Goal: Information Seeking & Learning: Check status

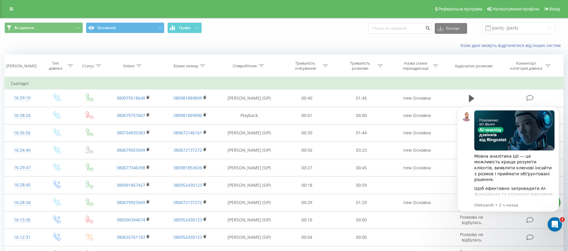
click at [12, 13] on link at bounding box center [11, 9] width 11 height 8
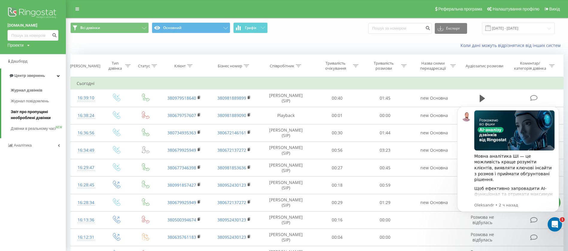
click at [34, 115] on span "Звіт про пропущені необроблені дзвінки" at bounding box center [37, 115] width 52 height 12
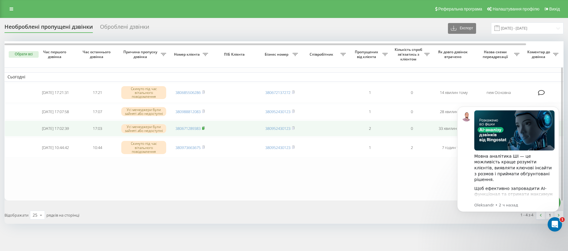
click at [205, 129] on icon at bounding box center [203, 128] width 2 height 3
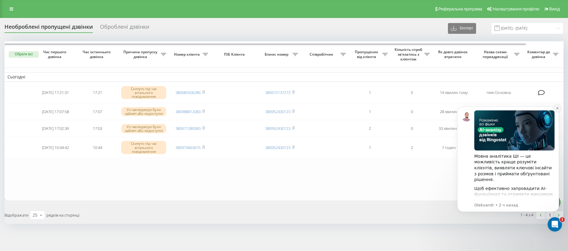
click at [557, 107] on icon "Dismiss notification" at bounding box center [557, 108] width 3 height 3
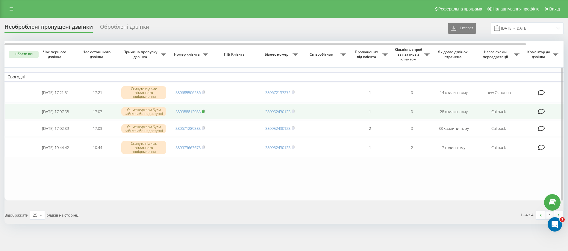
click at [204, 111] on rect at bounding box center [203, 111] width 2 height 3
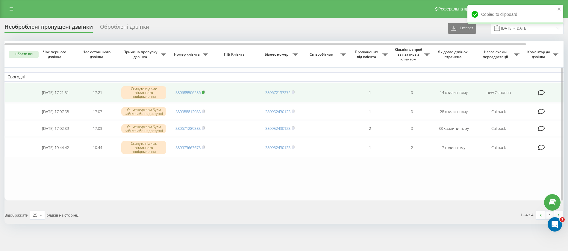
click at [204, 92] on rect at bounding box center [203, 92] width 2 height 3
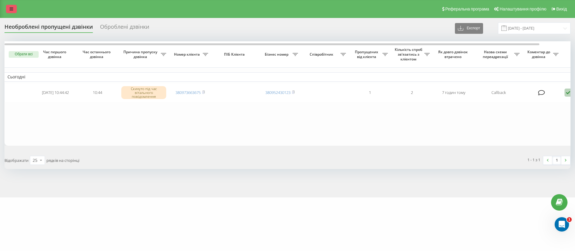
click at [10, 9] on icon at bounding box center [12, 9] width 4 height 4
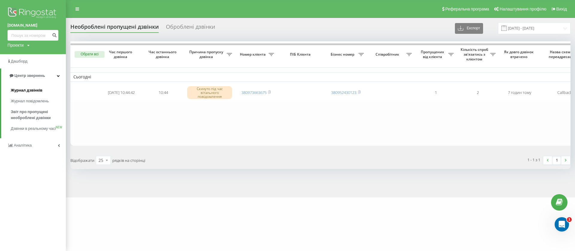
click at [40, 92] on span "Журнал дзвінків" at bounding box center [27, 90] width 32 height 6
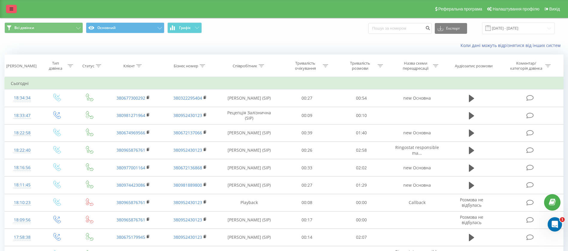
click at [10, 7] on icon at bounding box center [12, 9] width 4 height 4
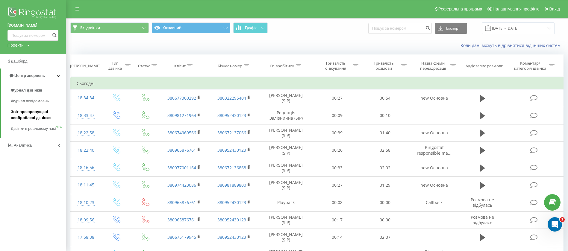
click at [41, 115] on span "Звіт про пропущені необроблені дзвінки" at bounding box center [37, 115] width 52 height 12
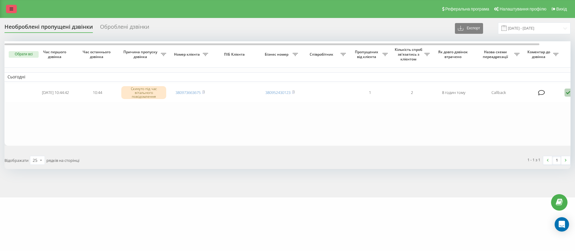
click at [14, 11] on link at bounding box center [11, 9] width 11 height 8
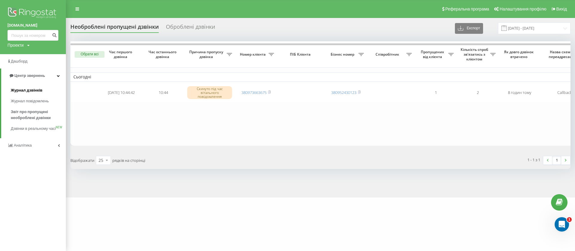
click at [37, 91] on span "Журнал дзвінків" at bounding box center [27, 90] width 32 height 6
